Goal: Navigation & Orientation: Find specific page/section

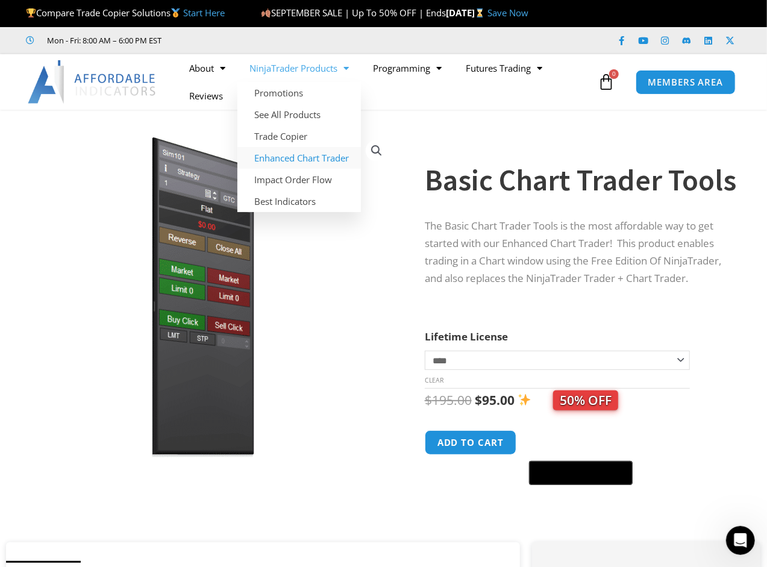
click at [329, 159] on link "Enhanced Chart Trader" at bounding box center [300, 158] width 124 height 22
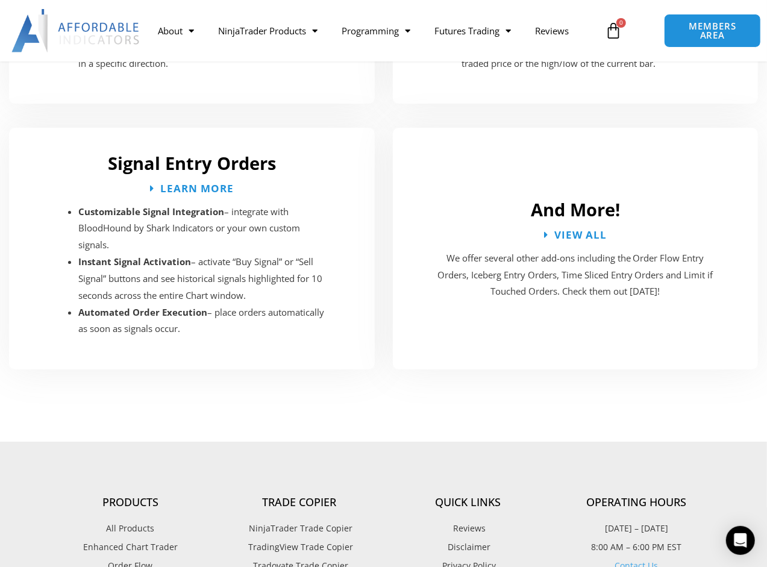
scroll to position [2572, 0]
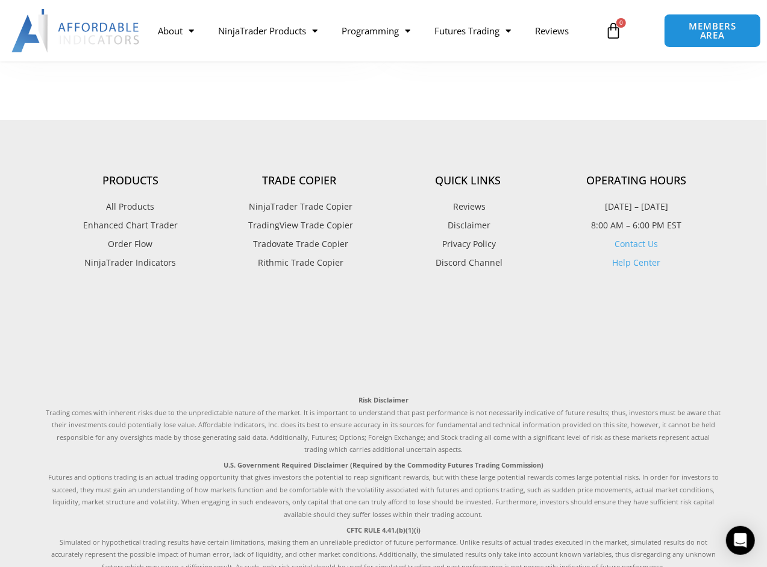
click at [141, 255] on span "NinjaTrader Indicators" at bounding box center [131, 263] width 92 height 16
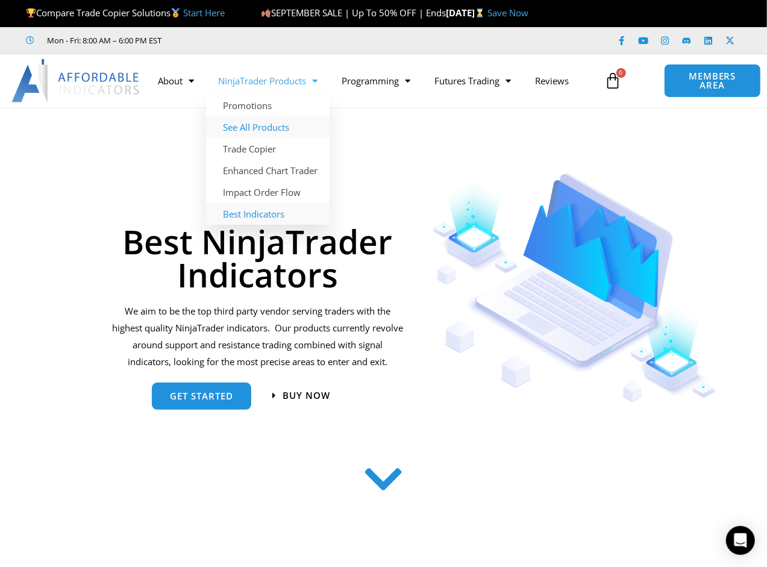
click at [266, 127] on link "See All Products" at bounding box center [268, 127] width 124 height 22
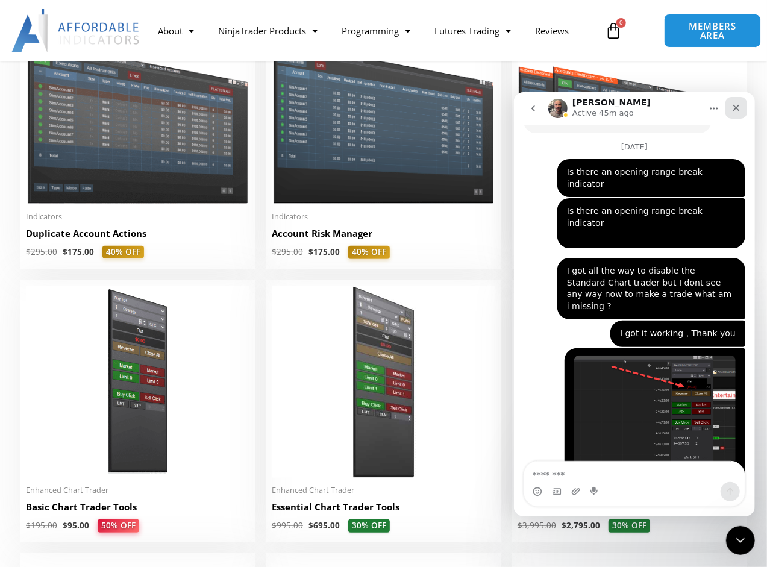
scroll to position [2810, 0]
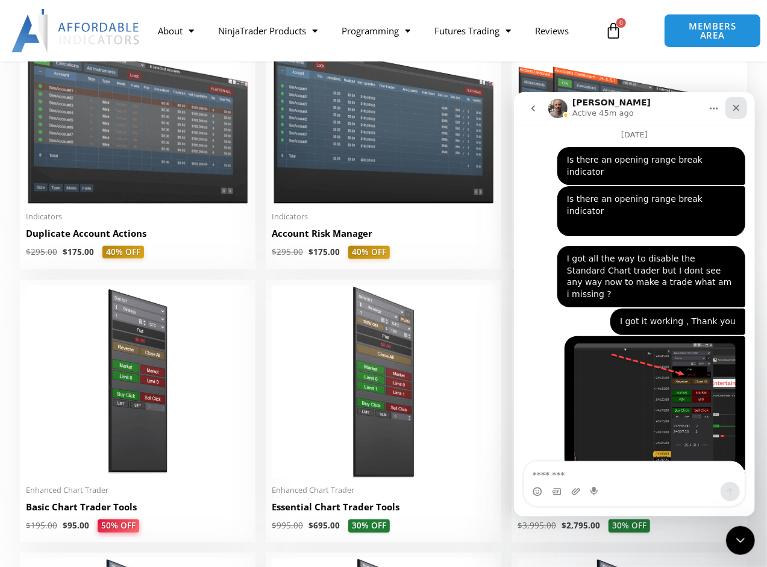
click at [735, 112] on icon "Close" at bounding box center [736, 107] width 10 height 10
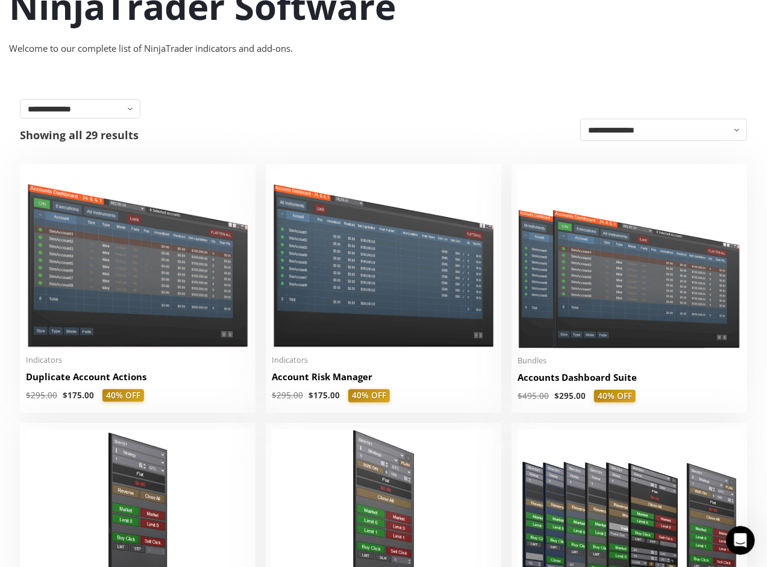
scroll to position [0, 0]
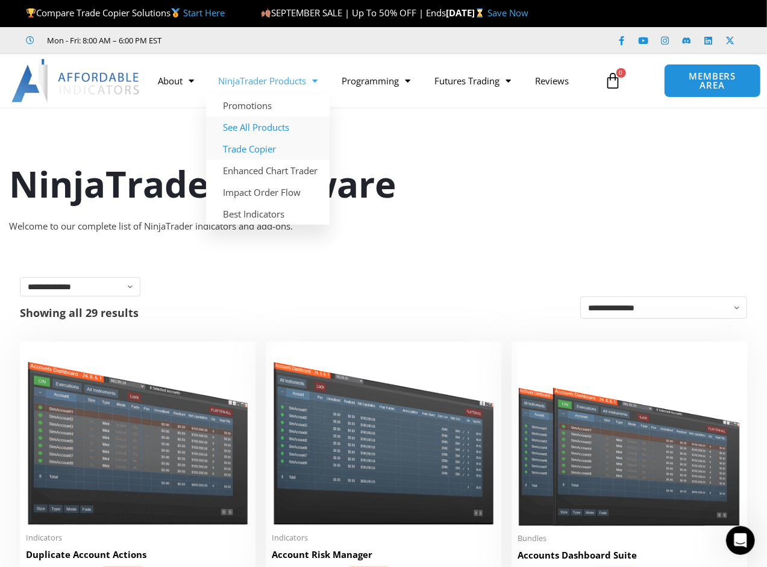
click at [251, 147] on link "Trade Copier" at bounding box center [268, 149] width 124 height 22
